Goal: Information Seeking & Learning: Learn about a topic

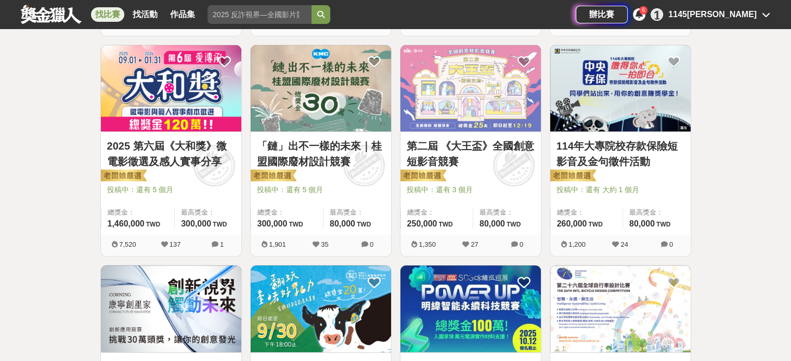
scroll to position [402, 0]
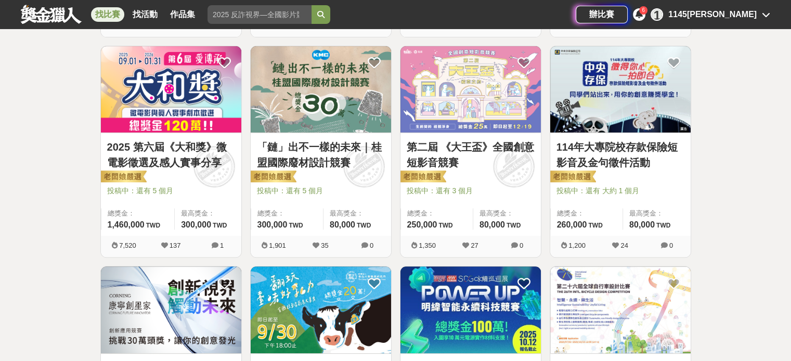
click at [496, 187] on span "投稿中：還有 3 個月" at bounding box center [471, 191] width 128 height 11
click at [480, 145] on link "第二屆 《大王盃》全國創意短影音競賽" at bounding box center [471, 154] width 128 height 31
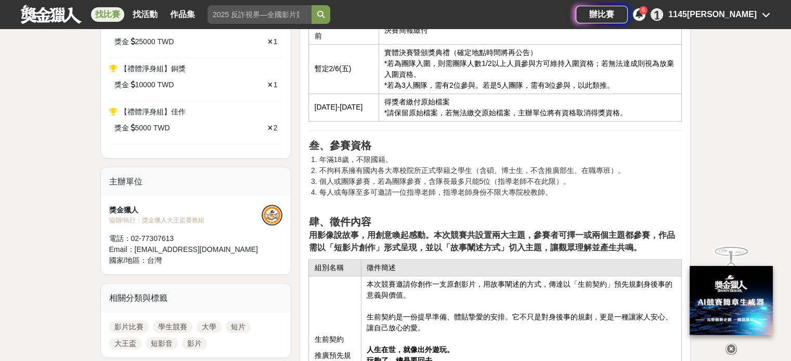
scroll to position [681, 0]
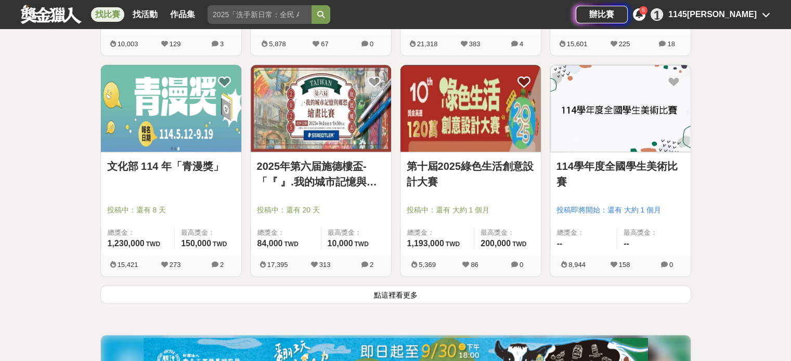
scroll to position [1280, 0]
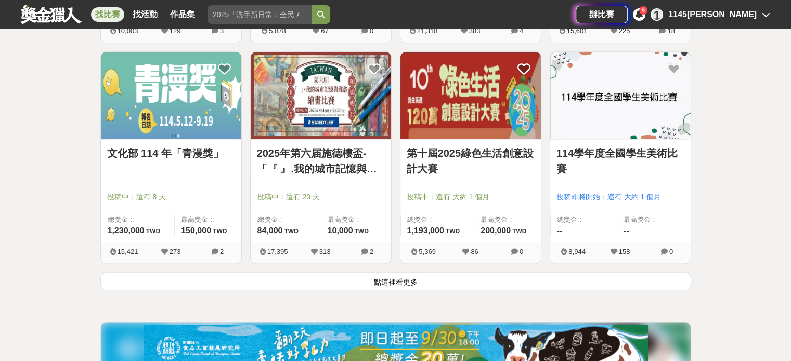
click at [446, 279] on button "點這裡看更多" at bounding box center [395, 281] width 591 height 18
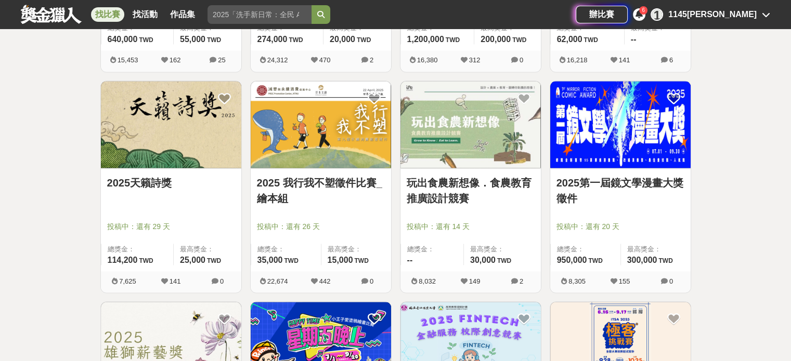
scroll to position [1912, 0]
drag, startPoint x: 446, startPoint y: 279, endPoint x: 49, endPoint y: 188, distance: 406.9
drag, startPoint x: 49, startPoint y: 188, endPoint x: 76, endPoint y: 272, distance: 88.5
click at [76, 272] on div "全部 設計 影像 寫作 商業 音樂 運動 其他 國際 所有分類 進階篩選 891 個比賽 綜合 熱門 獎金 截止 最新 尚未截止 台灣 重置條件 這樣Sale…" at bounding box center [395, 288] width 791 height 4299
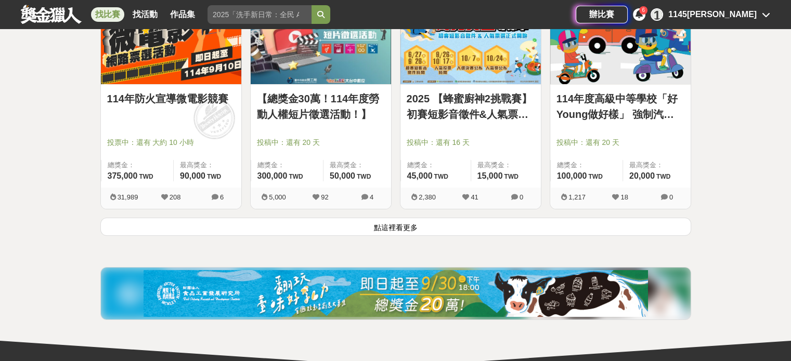
scroll to position [3987, 0]
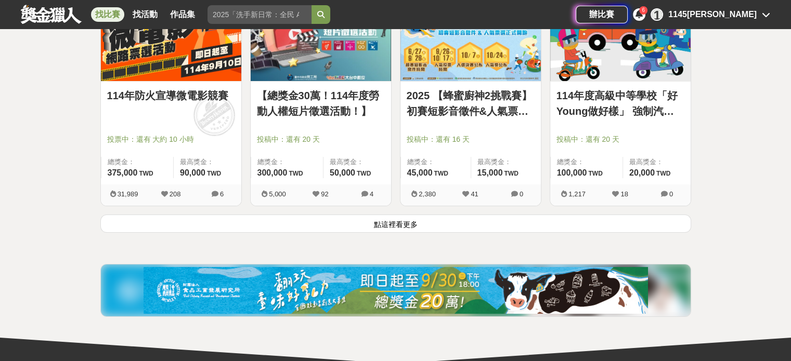
click at [202, 215] on button "點這裡看更多" at bounding box center [395, 224] width 591 height 18
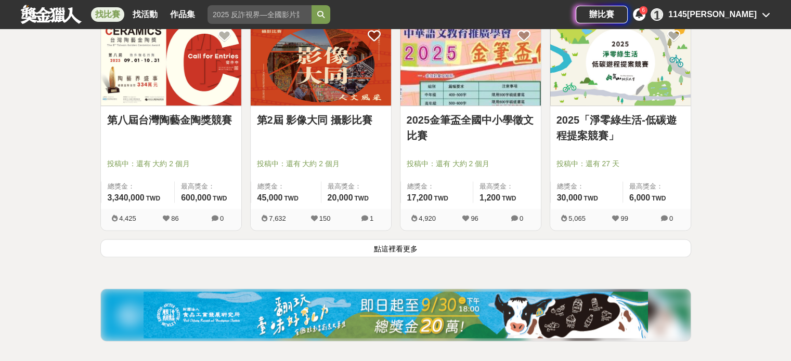
scroll to position [5292, 0]
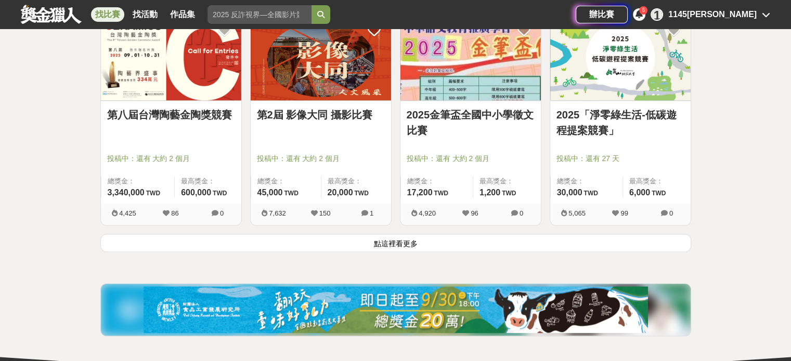
click at [366, 234] on button "點這裡看更多" at bounding box center [395, 243] width 591 height 18
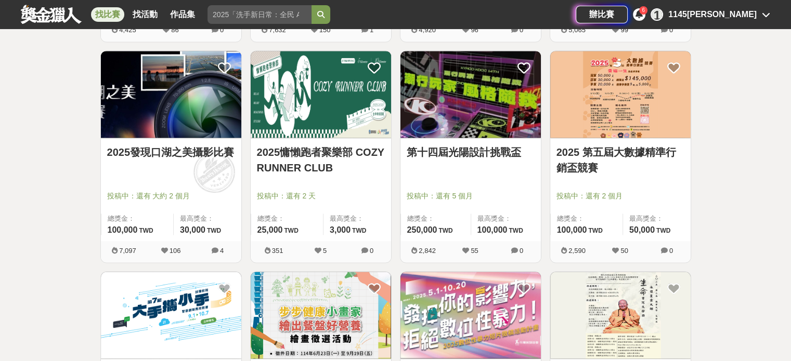
scroll to position [5476, 0]
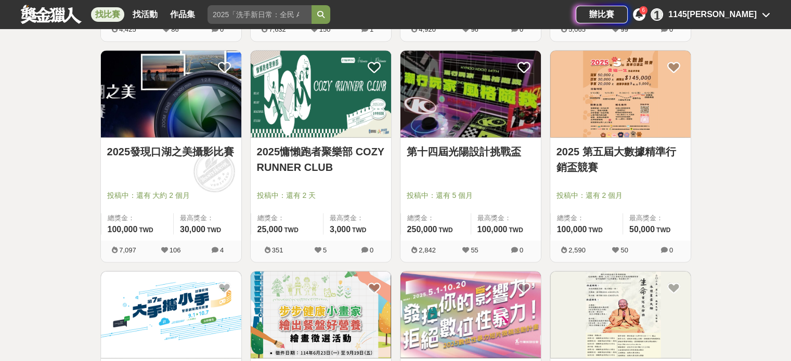
click at [422, 192] on span "投稿中：還有 5 個月" at bounding box center [471, 195] width 128 height 11
click at [455, 175] on div at bounding box center [474, 181] width 134 height 12
click at [473, 131] on img at bounding box center [470, 93] width 140 height 87
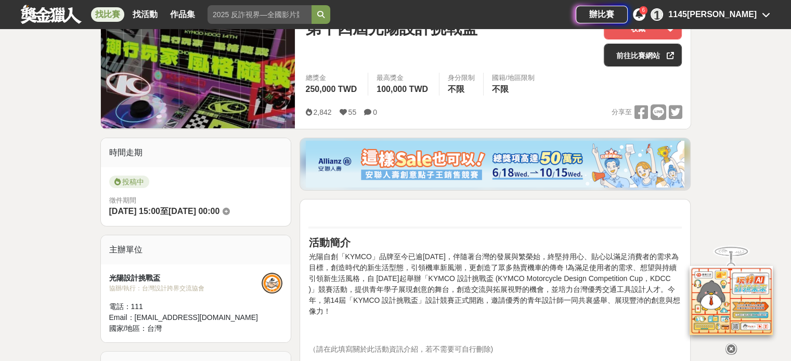
scroll to position [141, 0]
